Goal: Find specific page/section: Find specific page/section

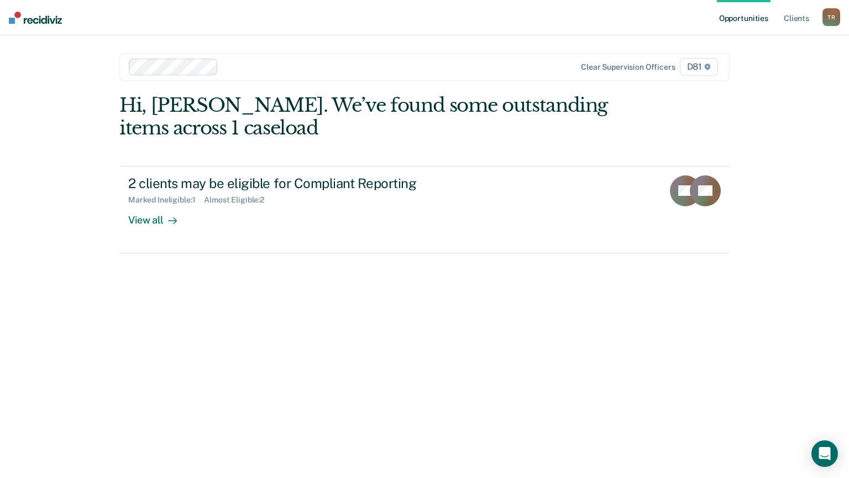
click at [762, 14] on link "Opportunities" at bounding box center [744, 17] width 54 height 35
click at [803, 12] on link "Client s" at bounding box center [797, 17] width 30 height 35
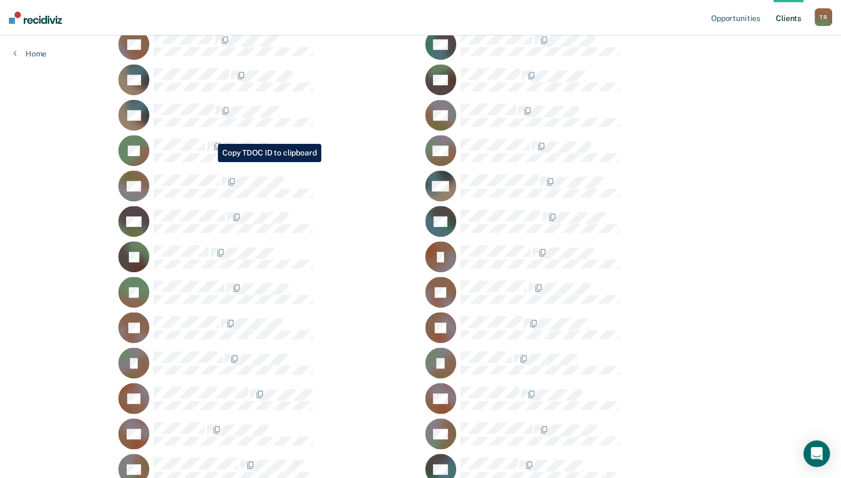
scroll to position [663, 0]
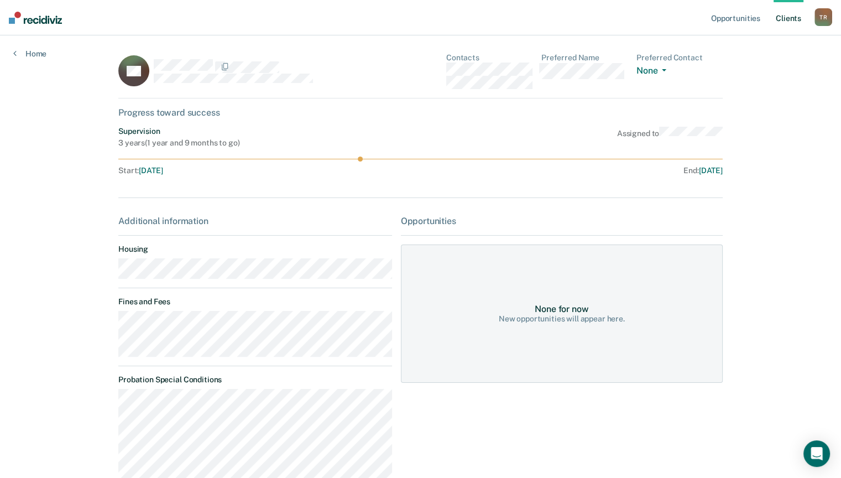
click at [358, 157] on circle at bounding box center [360, 158] width 5 height 5
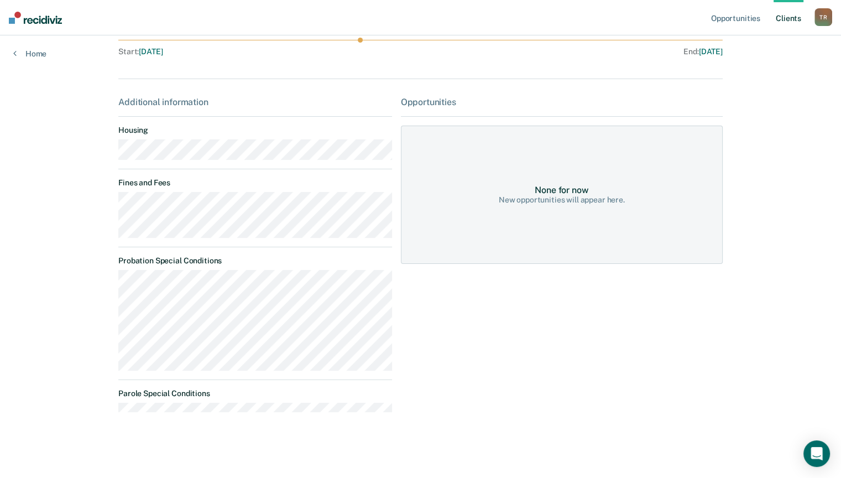
click at [550, 201] on div "New opportunities will appear here." at bounding box center [562, 199] width 126 height 9
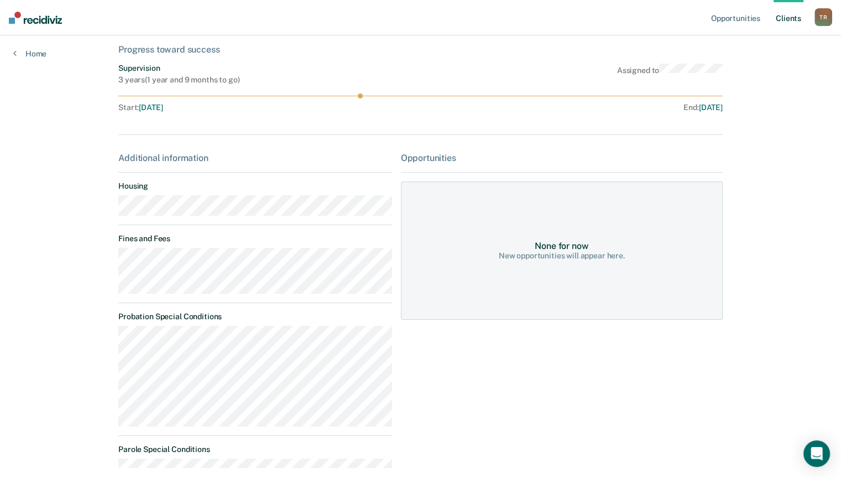
scroll to position [0, 0]
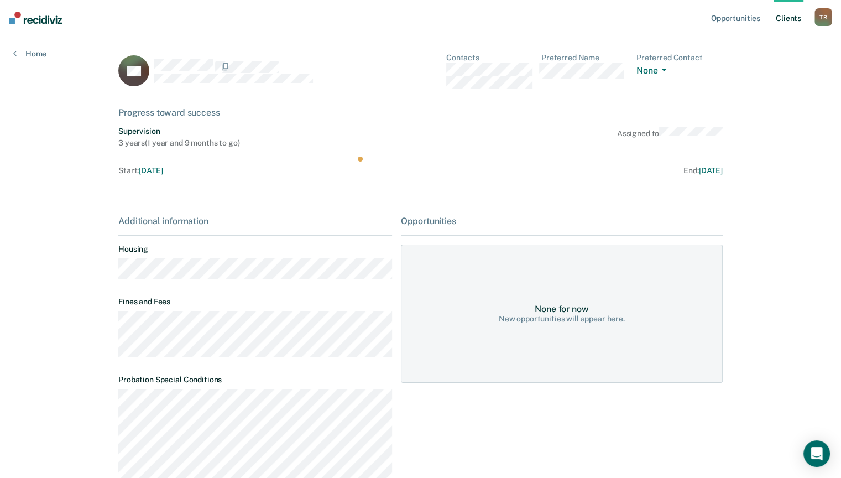
click at [788, 14] on link "Client s" at bounding box center [788, 17] width 30 height 35
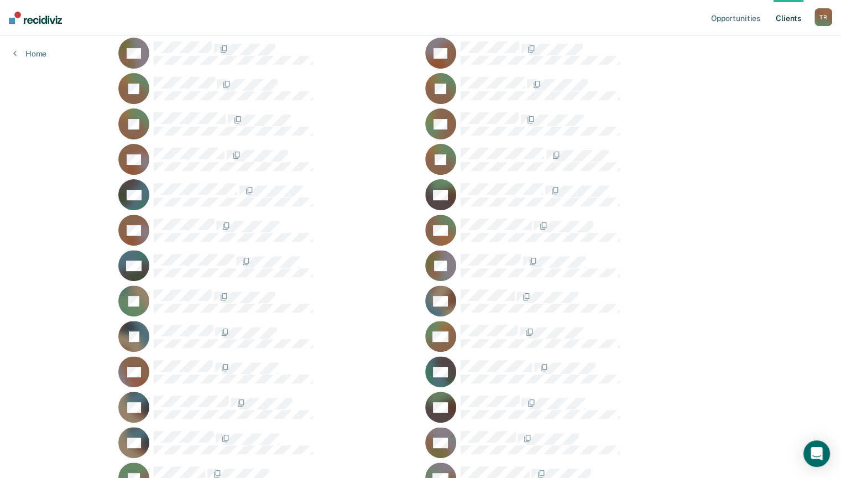
scroll to position [387, 0]
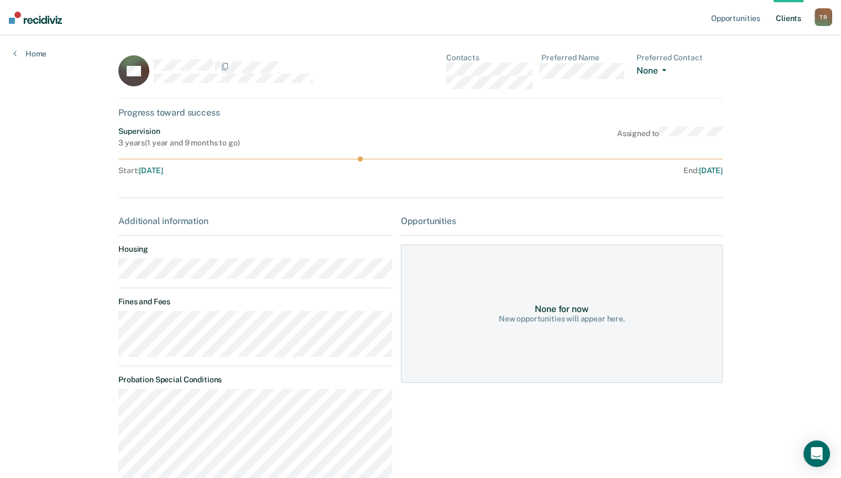
click at [667, 66] on button "None" at bounding box center [653, 71] width 34 height 13
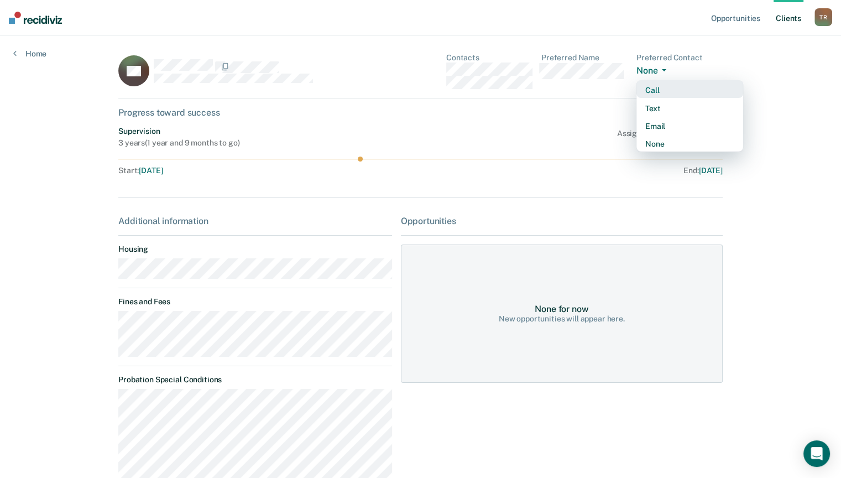
click at [656, 86] on div "Call" at bounding box center [689, 90] width 89 height 9
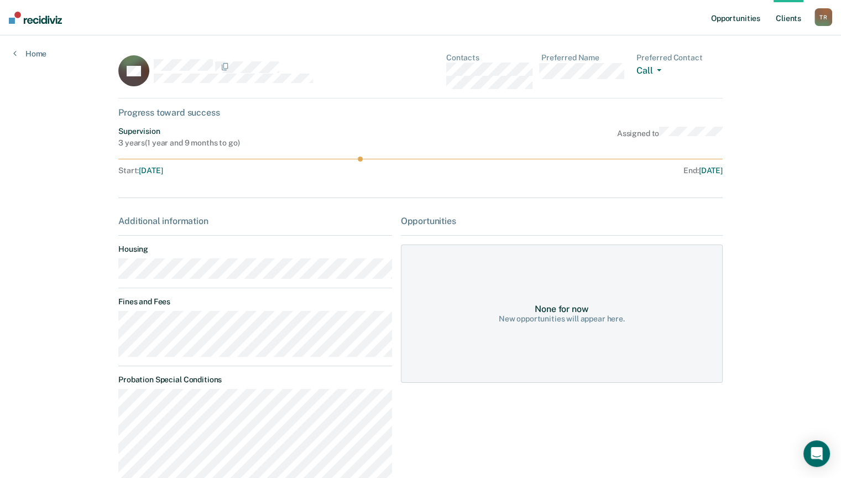
click at [738, 15] on link "Opportunities" at bounding box center [736, 17] width 54 height 35
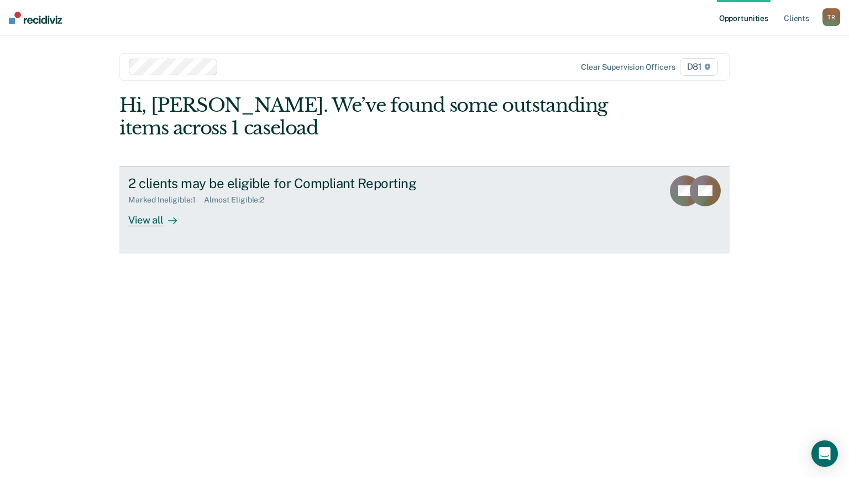
click at [172, 221] on icon at bounding box center [172, 220] width 9 height 9
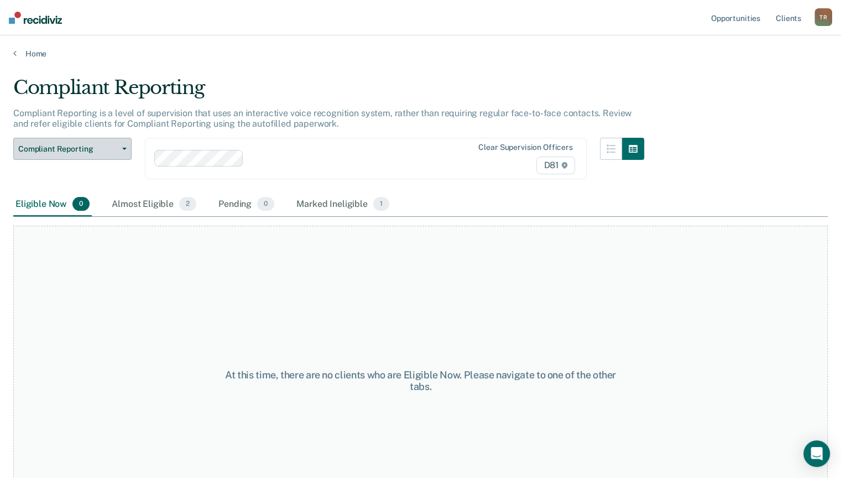
click at [124, 149] on icon "button" at bounding box center [124, 149] width 4 height 2
